Goal: Navigation & Orientation: Find specific page/section

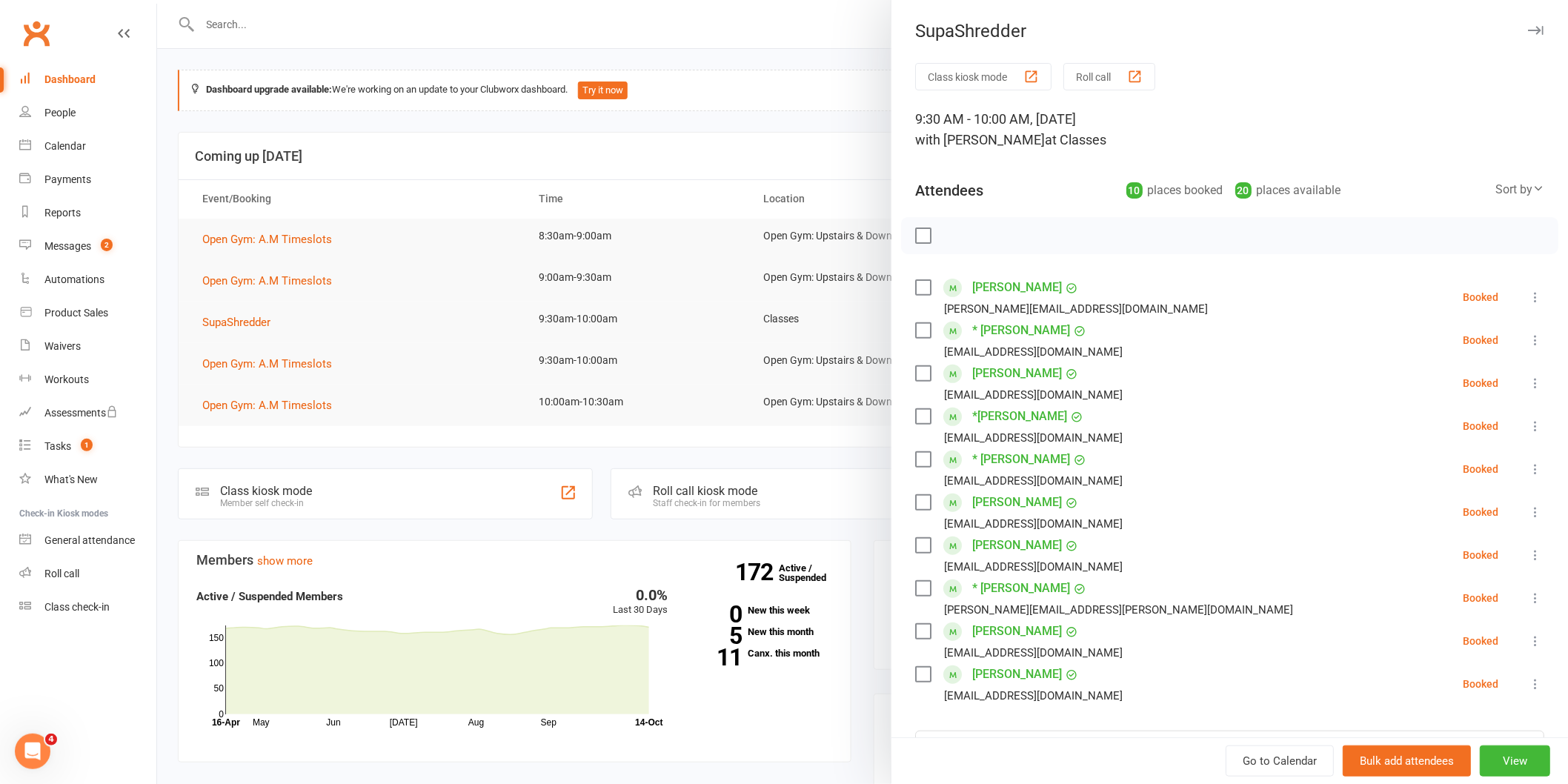
click at [916, 230] on label at bounding box center [922, 236] width 15 height 15
click at [948, 228] on icon "button" at bounding box center [956, 236] width 16 height 17
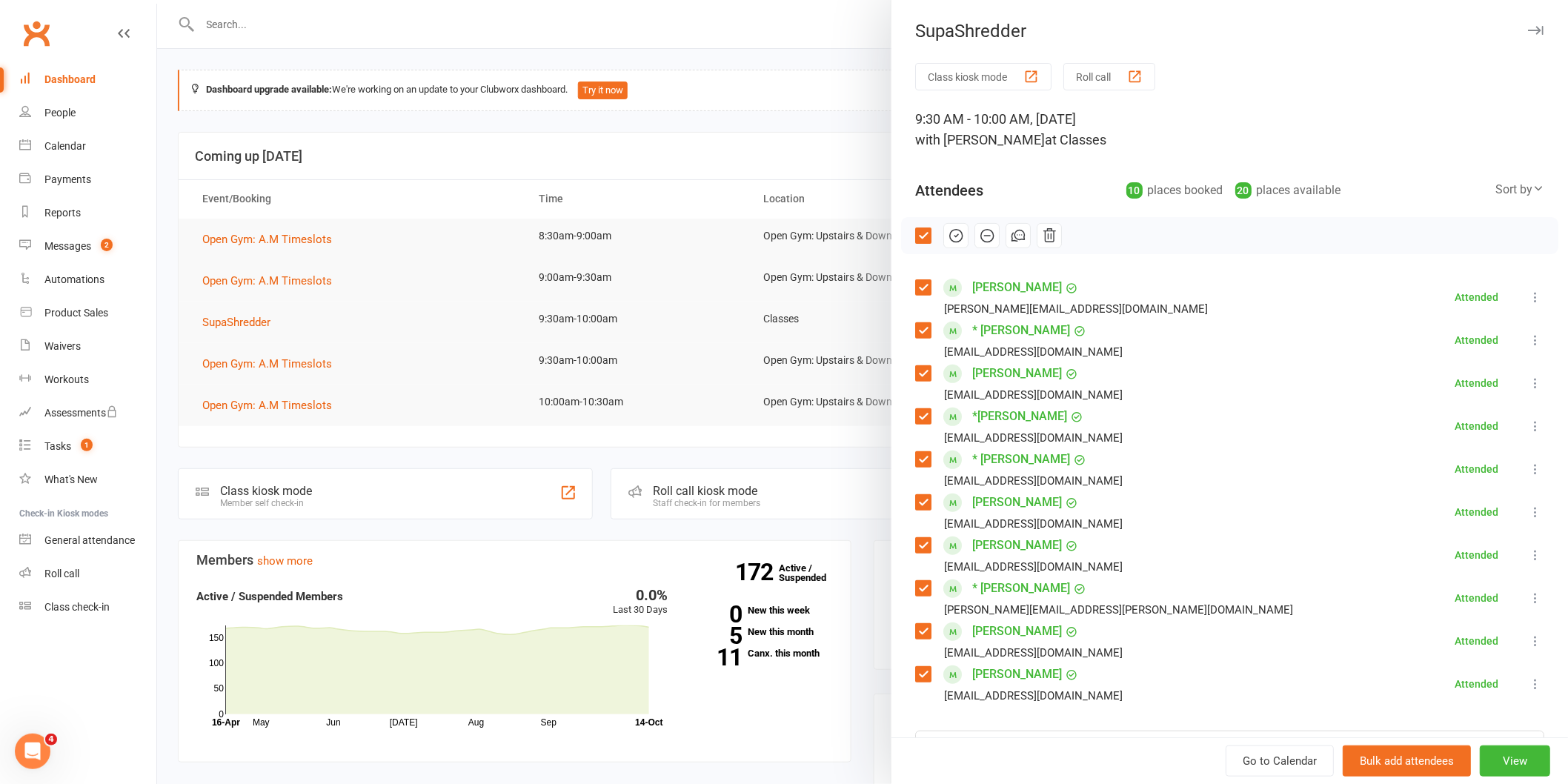
click at [498, 268] on div at bounding box center [862, 392] width 1410 height 784
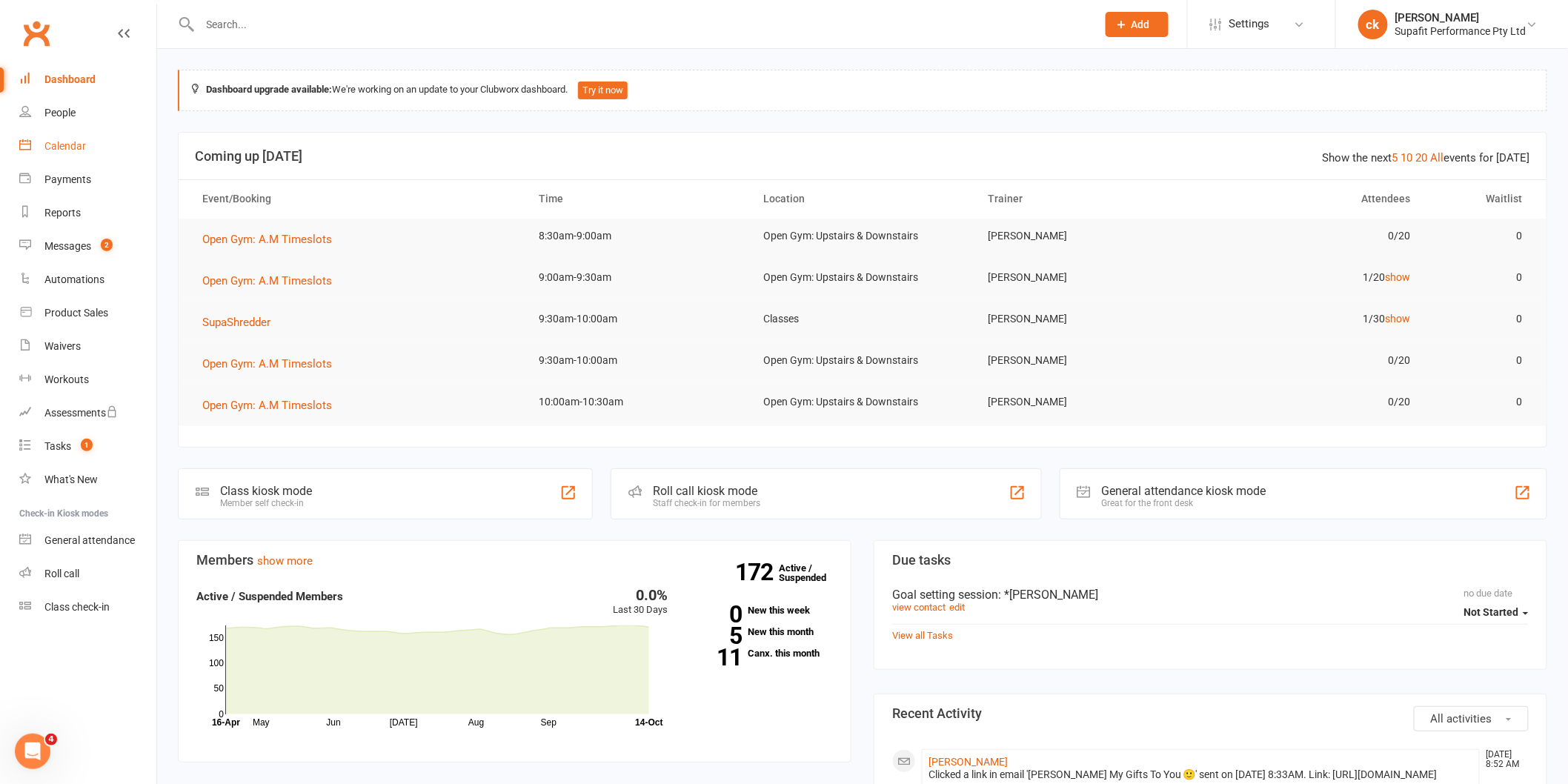
click at [82, 152] on link "Calendar" at bounding box center [87, 146] width 137 height 33
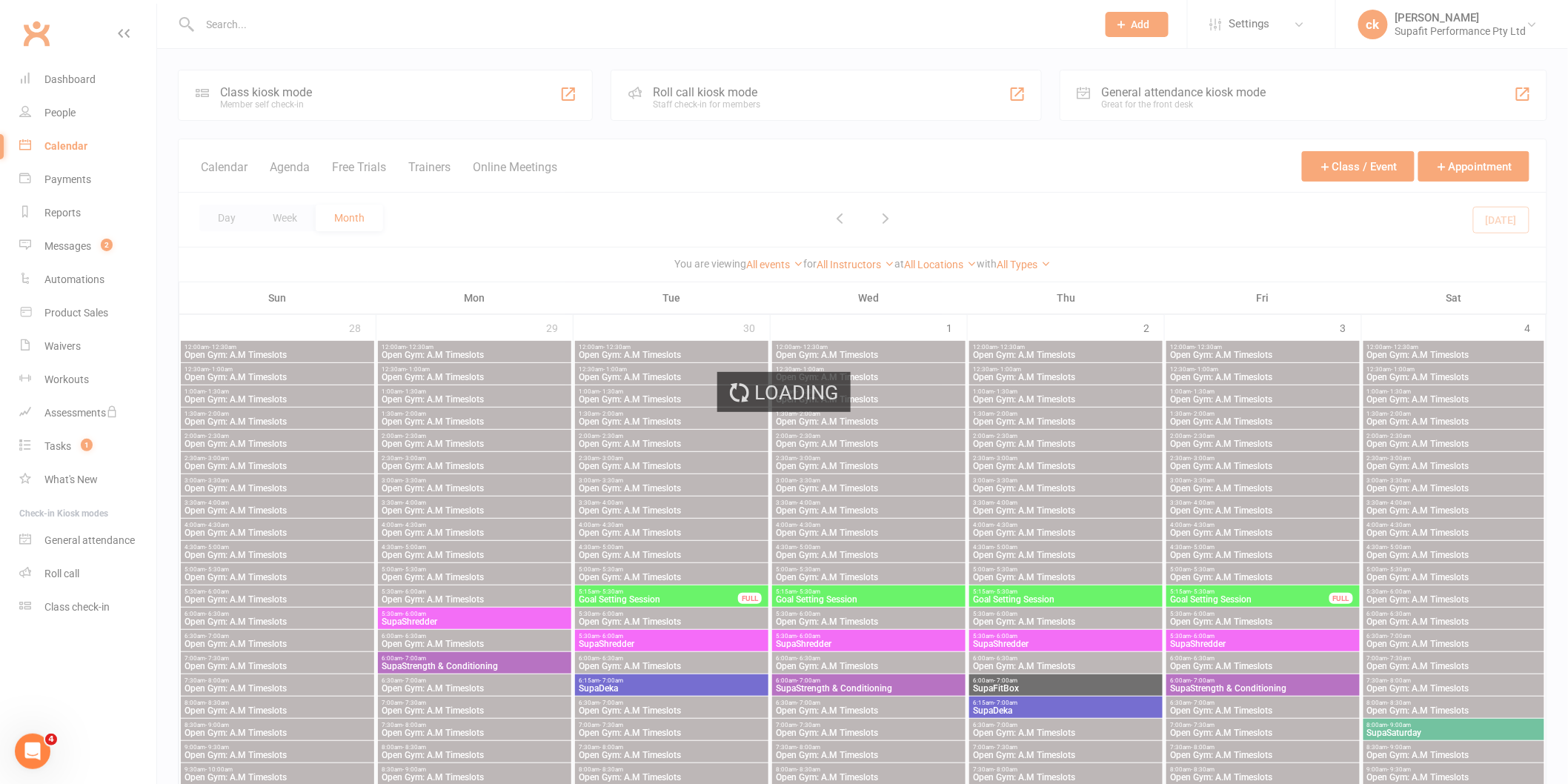
click at [921, 448] on div "Loading" at bounding box center [784, 392] width 1568 height 784
click at [880, 212] on div "Loading" at bounding box center [784, 392] width 1568 height 784
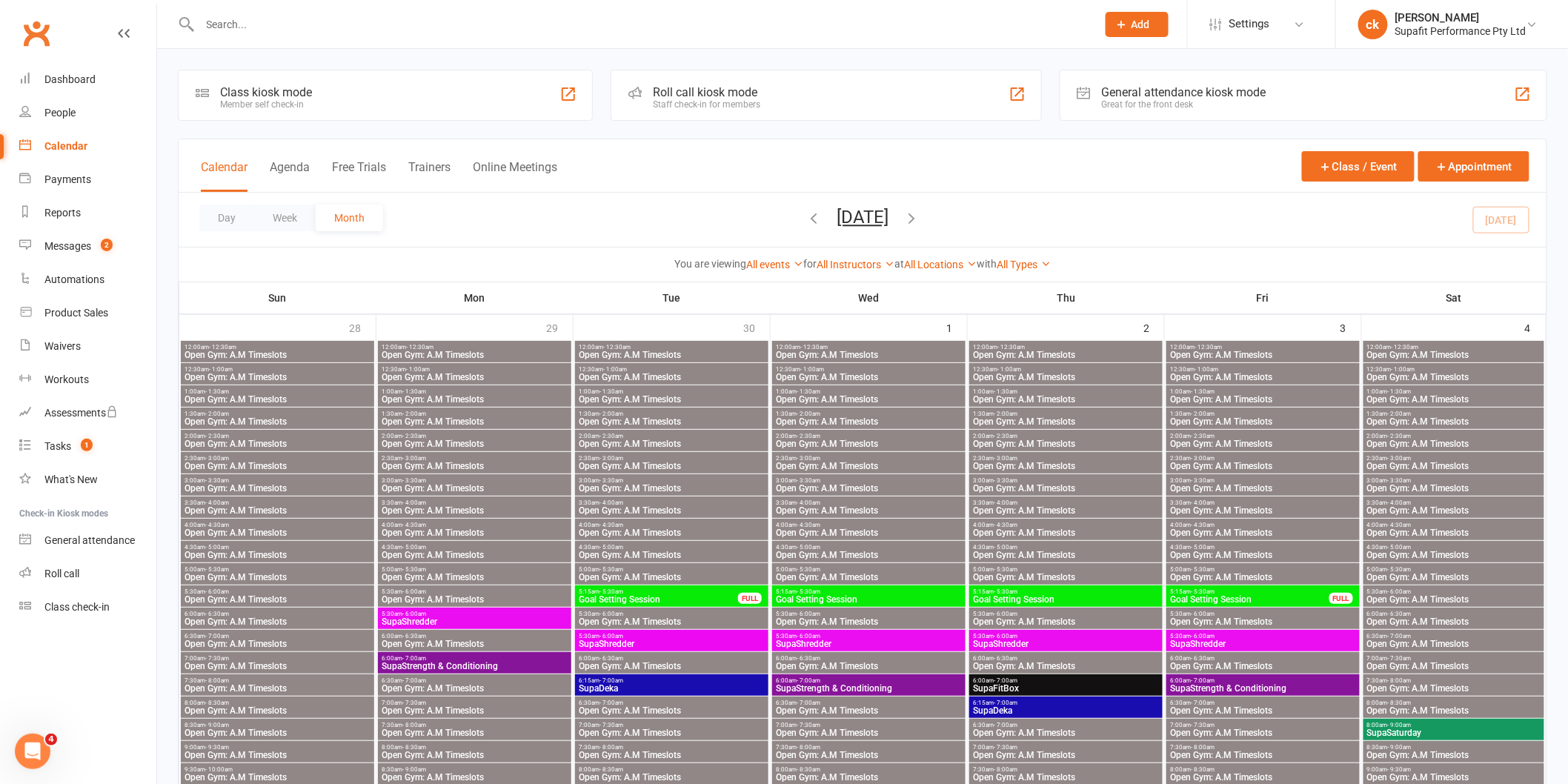
click at [920, 213] on icon "button" at bounding box center [911, 218] width 16 height 17
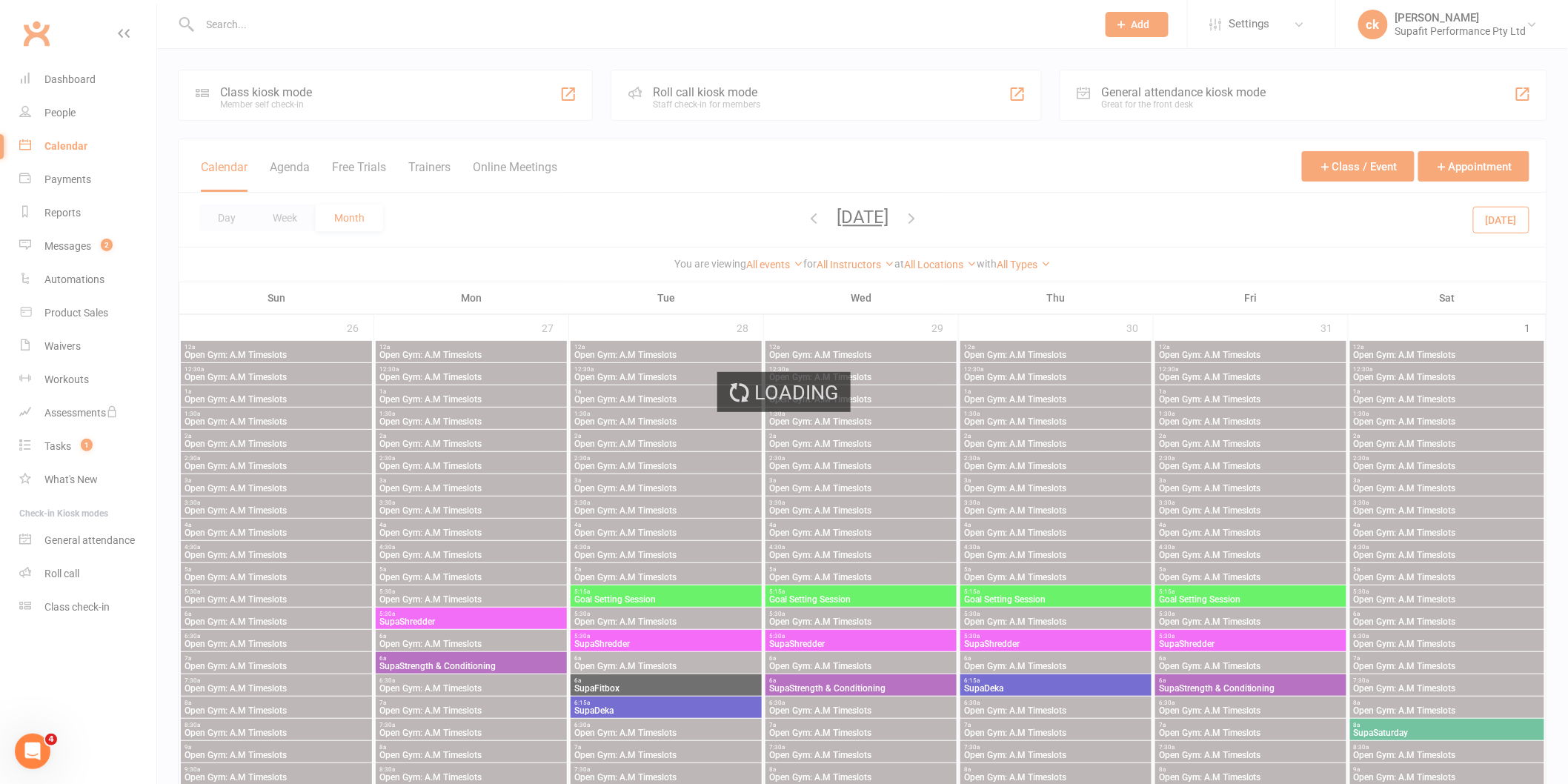
click at [789, 220] on div "Loading" at bounding box center [784, 392] width 1568 height 784
click at [776, 213] on div "Loading" at bounding box center [784, 392] width 1568 height 784
click at [776, 220] on div "Loading" at bounding box center [784, 392] width 1568 height 784
click at [765, 219] on div "Loading" at bounding box center [784, 392] width 1568 height 784
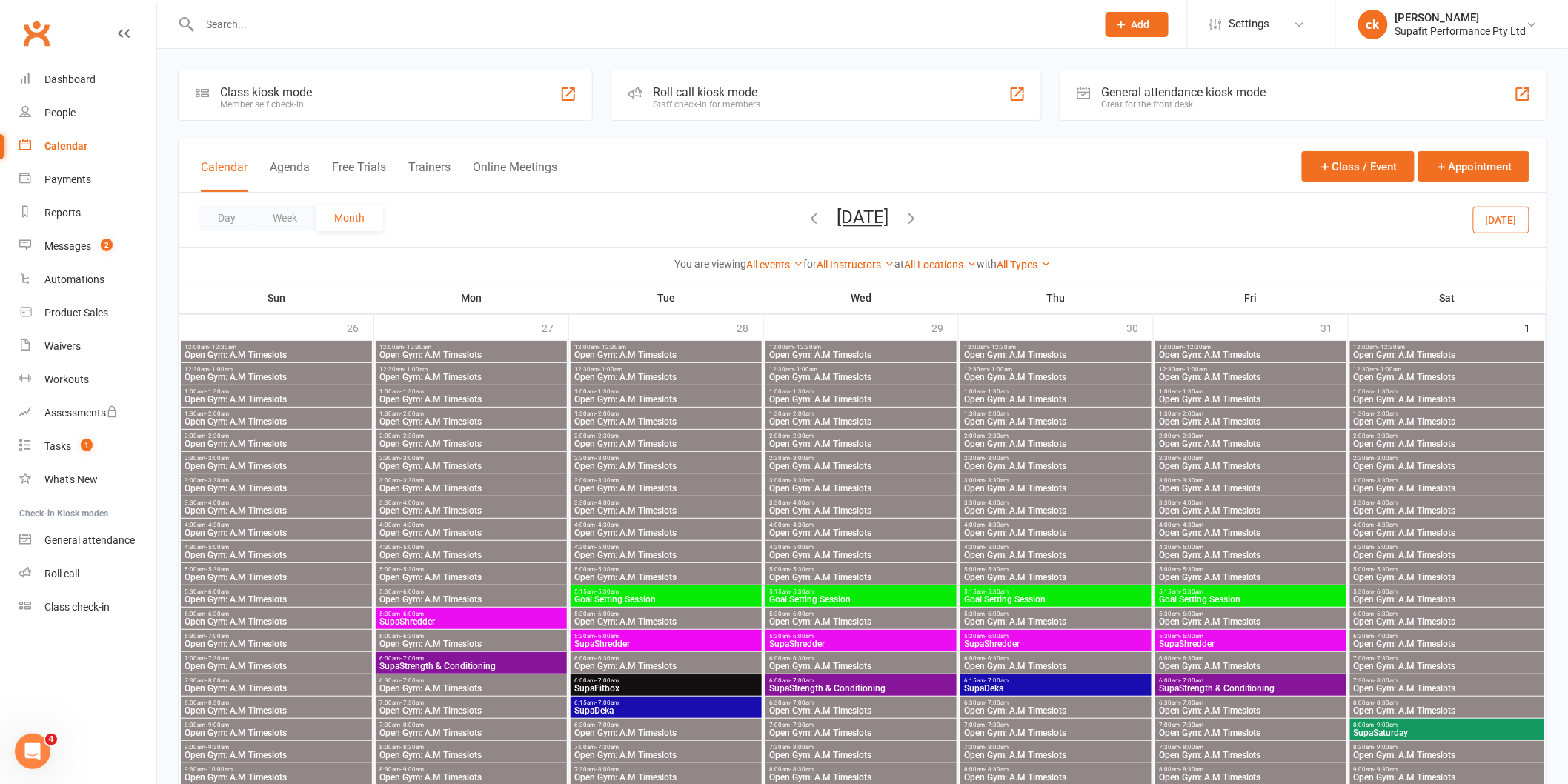
click at [805, 210] on icon "button" at bounding box center [813, 218] width 16 height 17
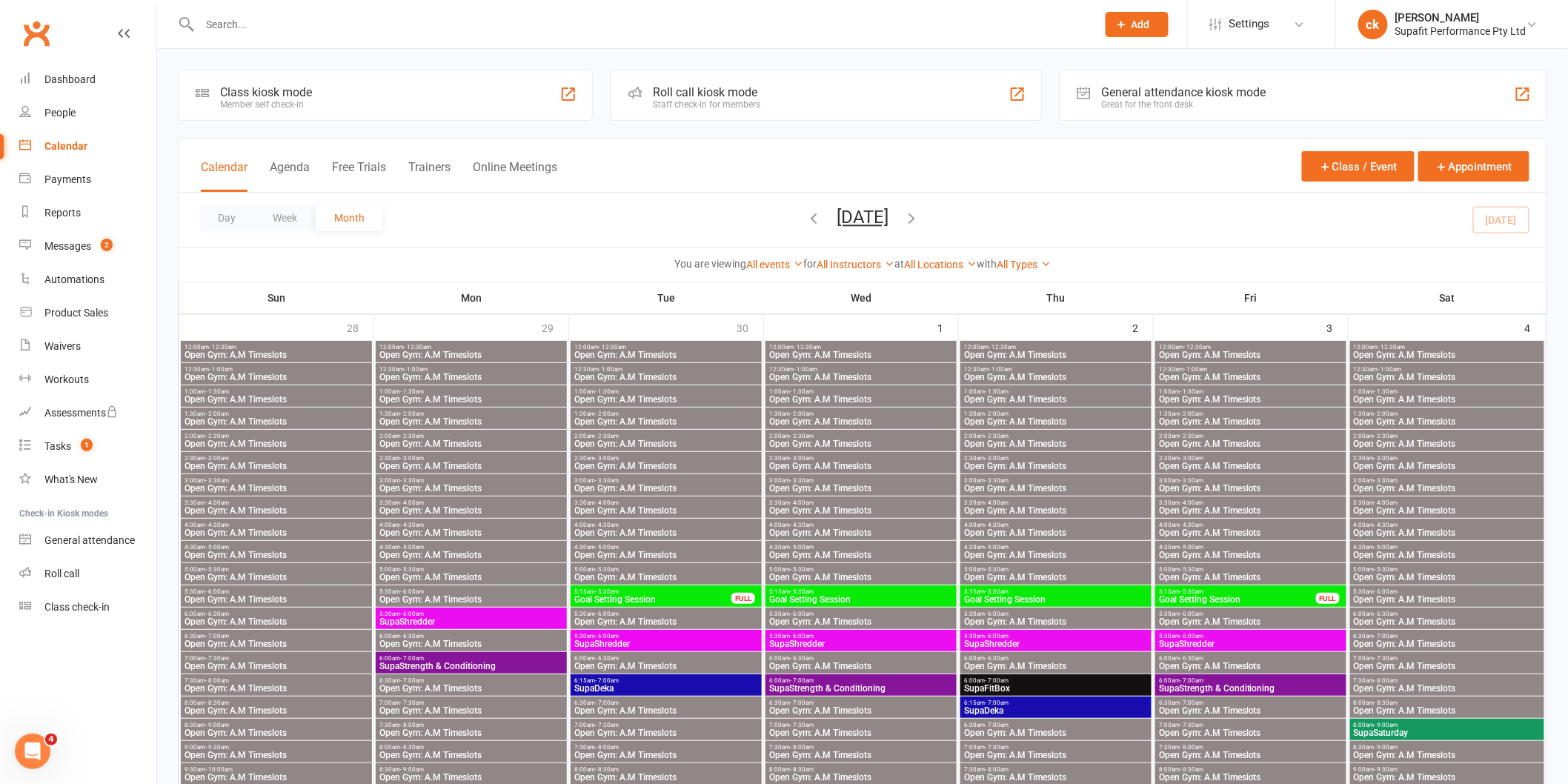
click at [920, 215] on icon "button" at bounding box center [911, 218] width 16 height 17
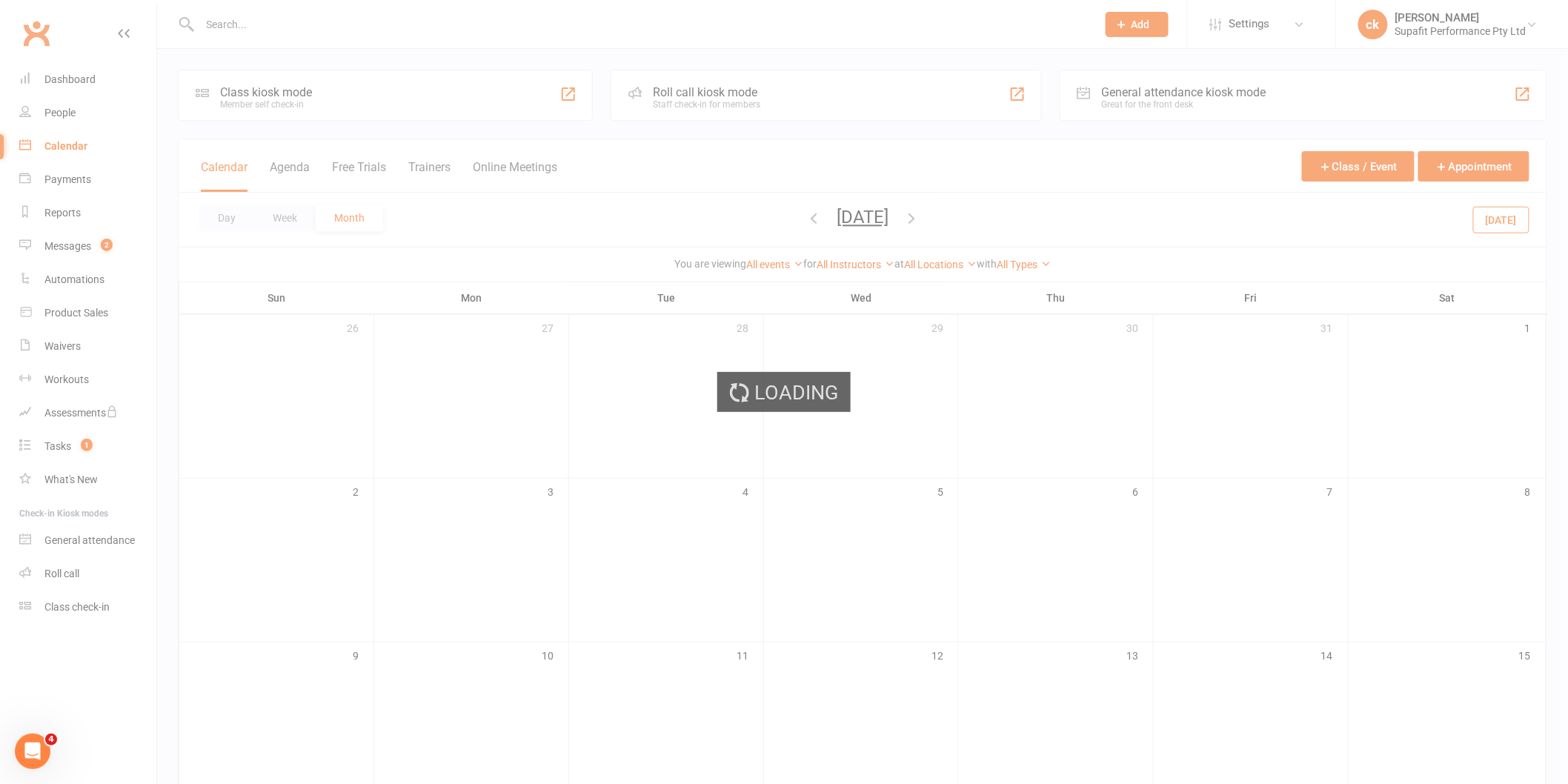
click at [770, 213] on div "Loading" at bounding box center [784, 392] width 1568 height 784
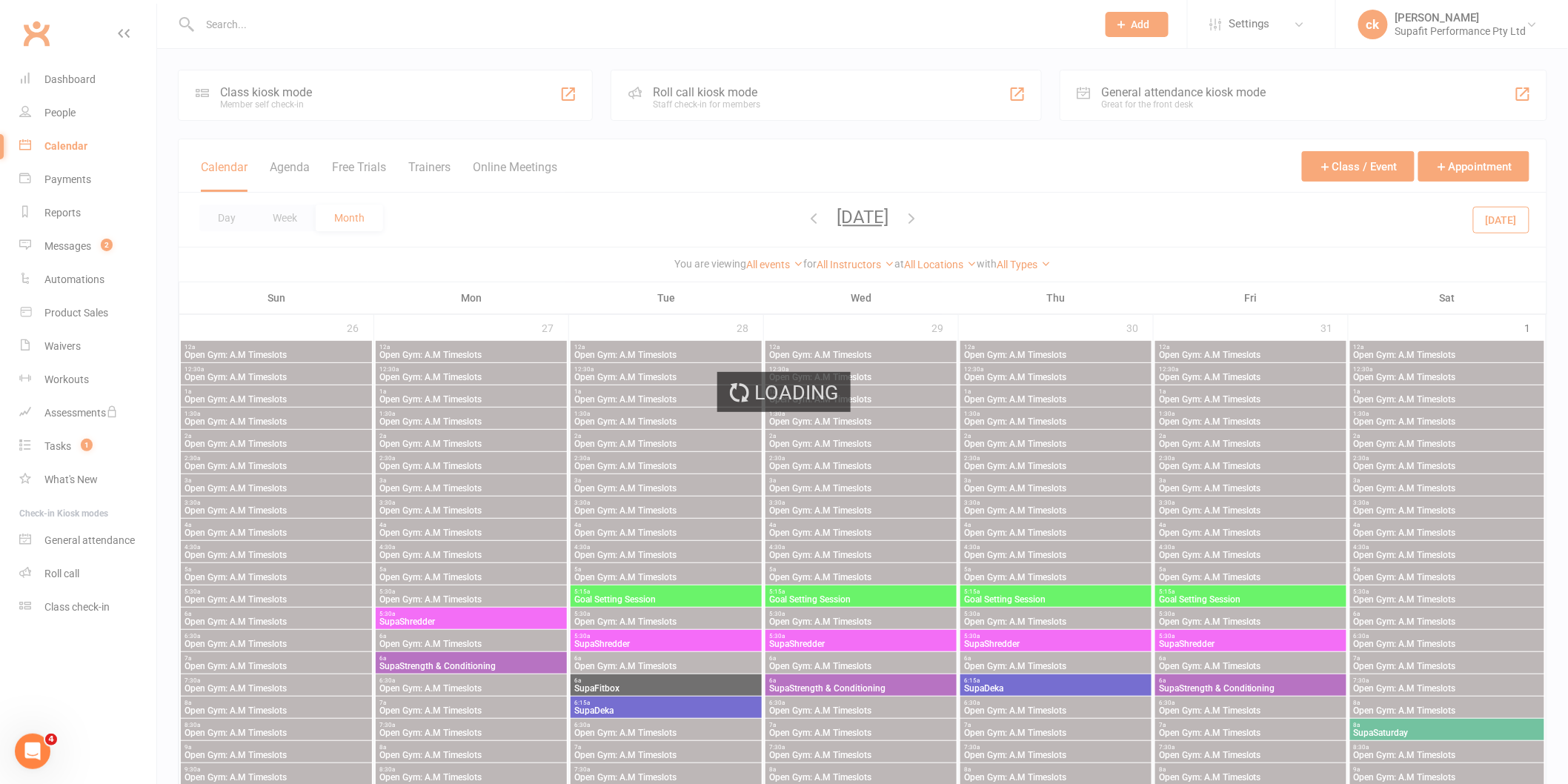
click at [769, 219] on div "Loading" at bounding box center [784, 392] width 1568 height 784
click at [775, 215] on div "Loading" at bounding box center [784, 392] width 1568 height 784
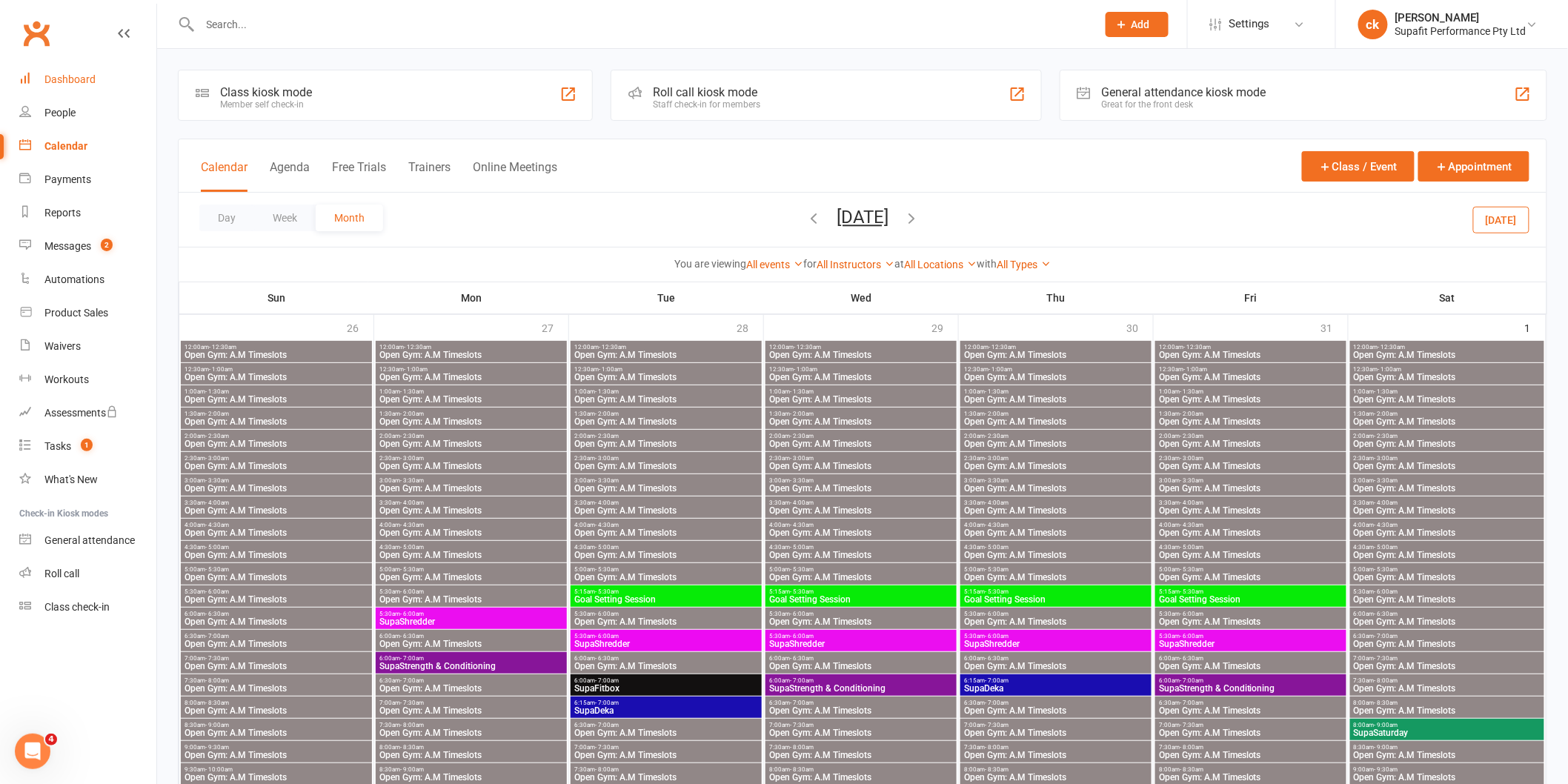
click at [97, 78] on link "Dashboard" at bounding box center [87, 79] width 137 height 33
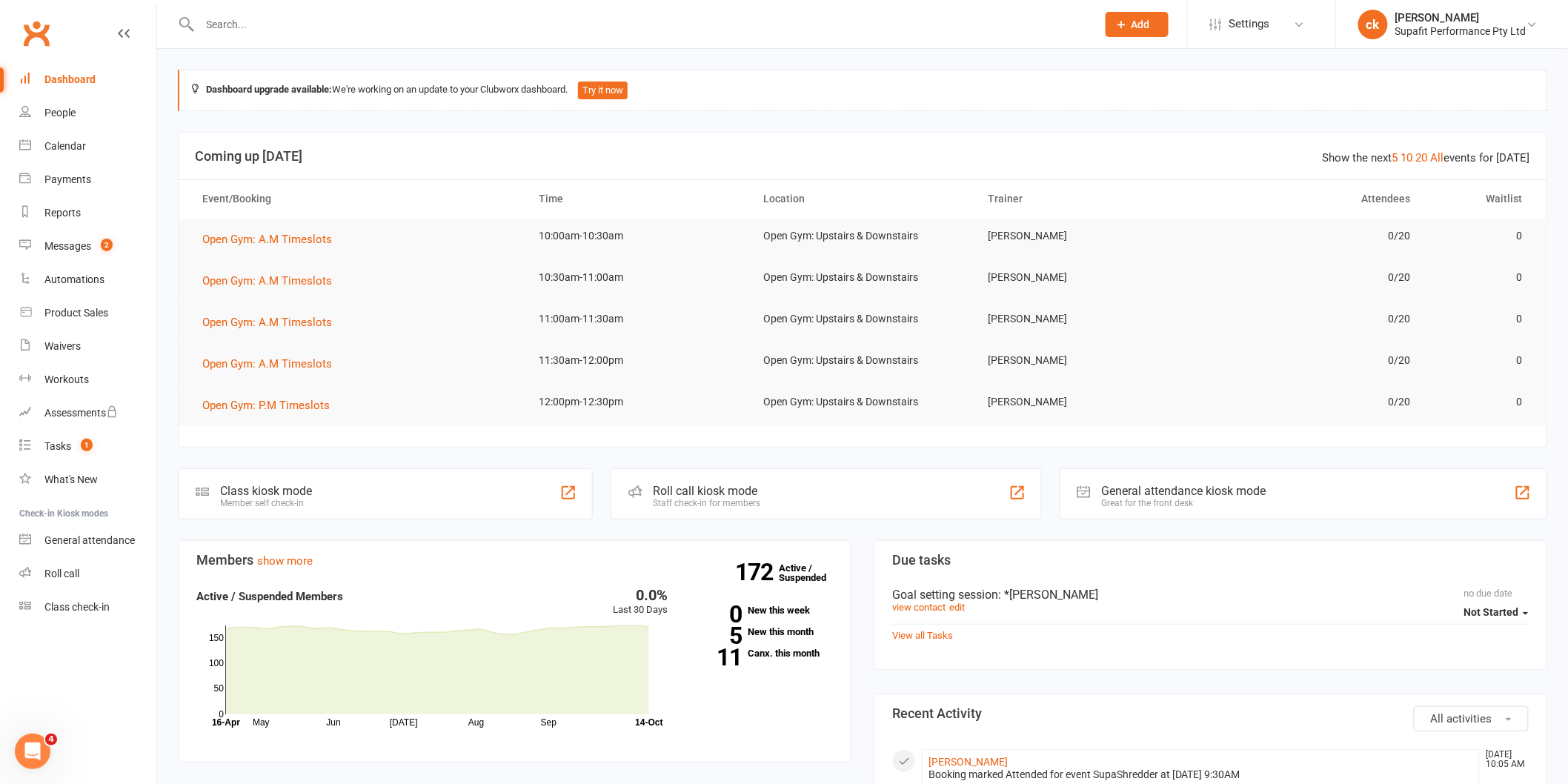
click at [321, 33] on input "text" at bounding box center [641, 24] width 891 height 21
type input "pl"
